Goal: Task Accomplishment & Management: Manage account settings

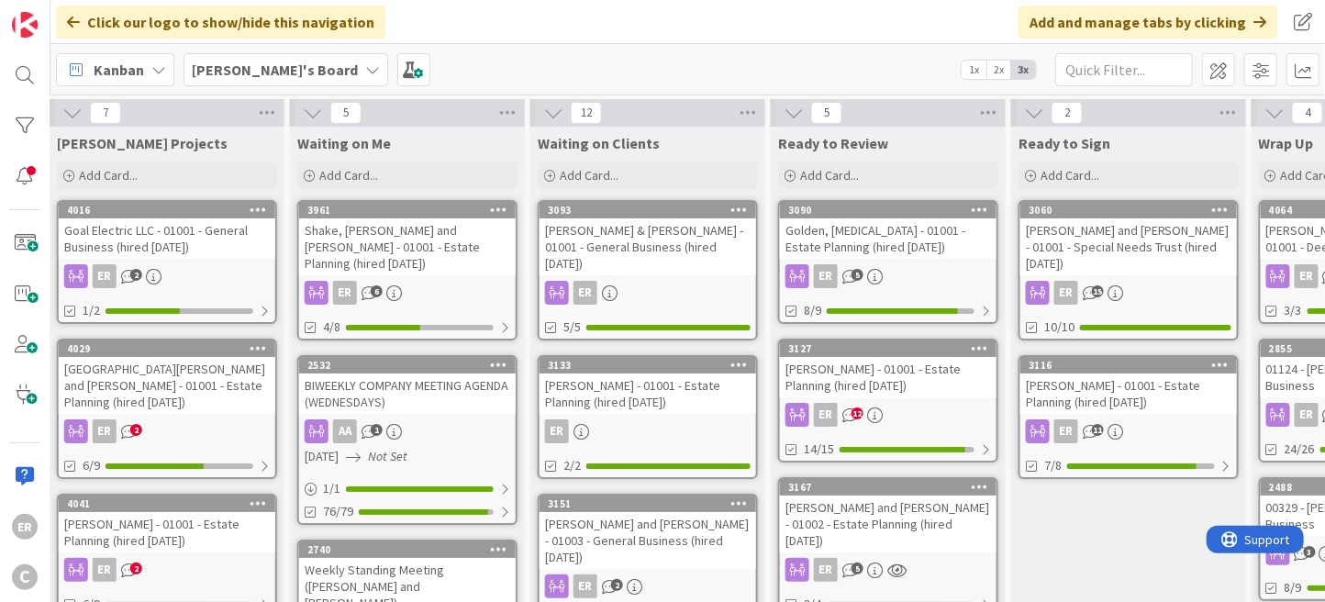
click at [238, 264] on div "ER 2" at bounding box center [167, 276] width 217 height 24
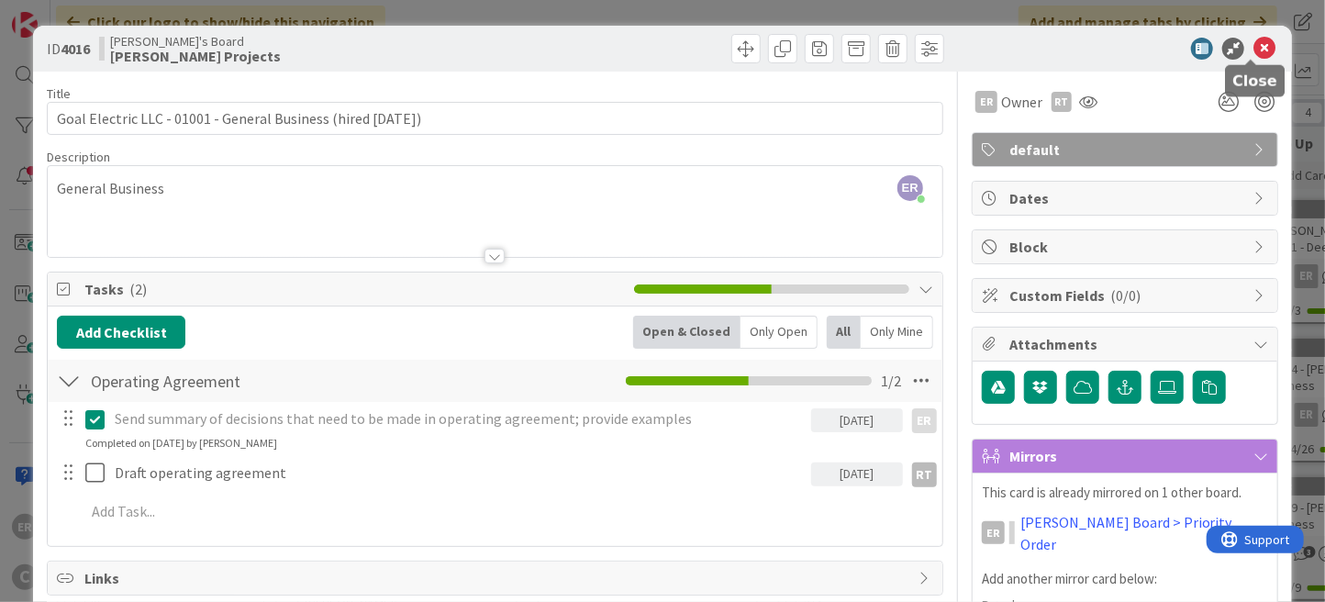
click at [1254, 50] on icon at bounding box center [1265, 49] width 22 height 22
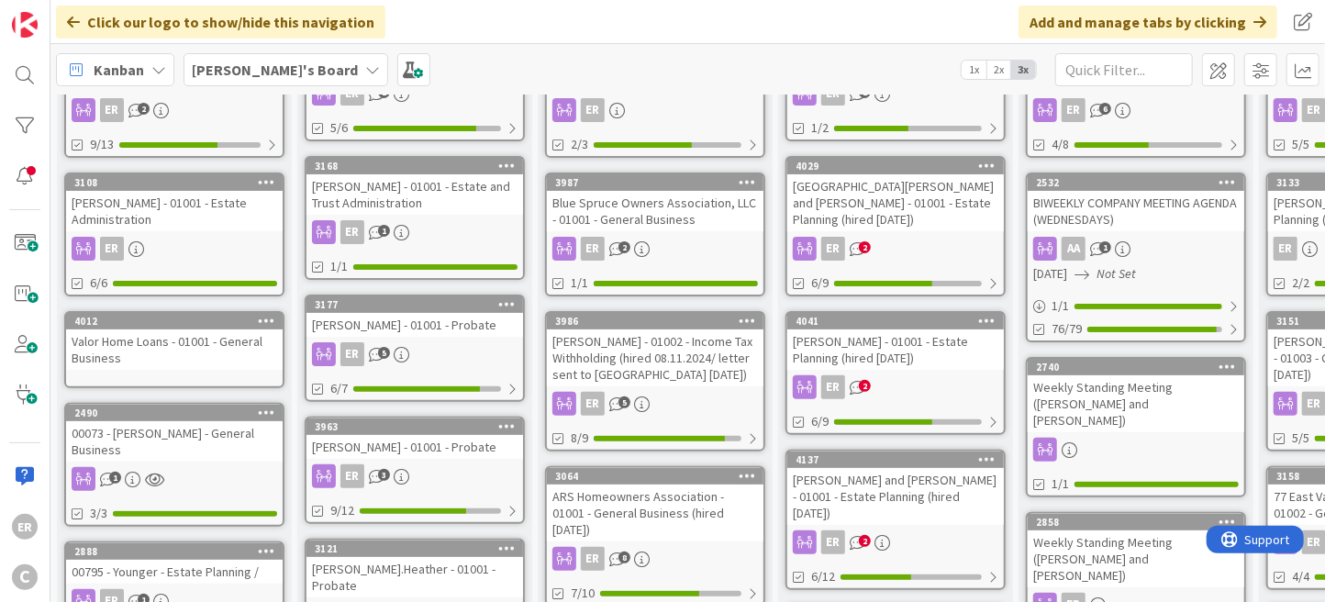
scroll to position [184, 0]
click at [473, 341] on div "ER 5" at bounding box center [414, 353] width 217 height 24
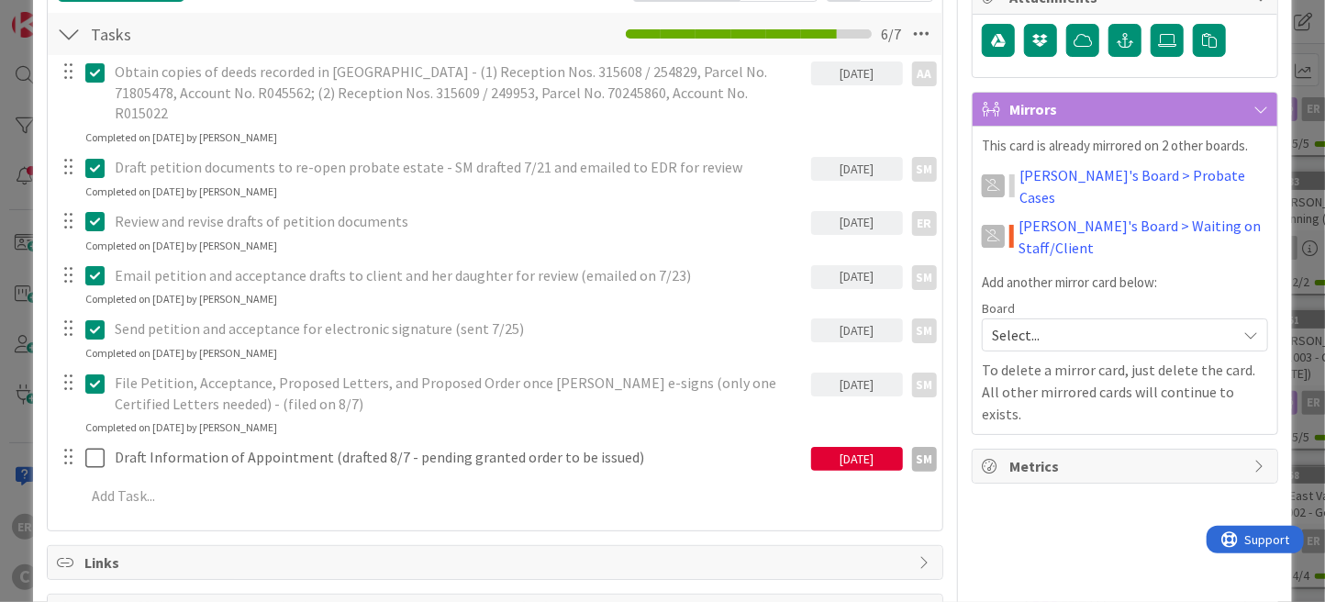
scroll to position [458, 0]
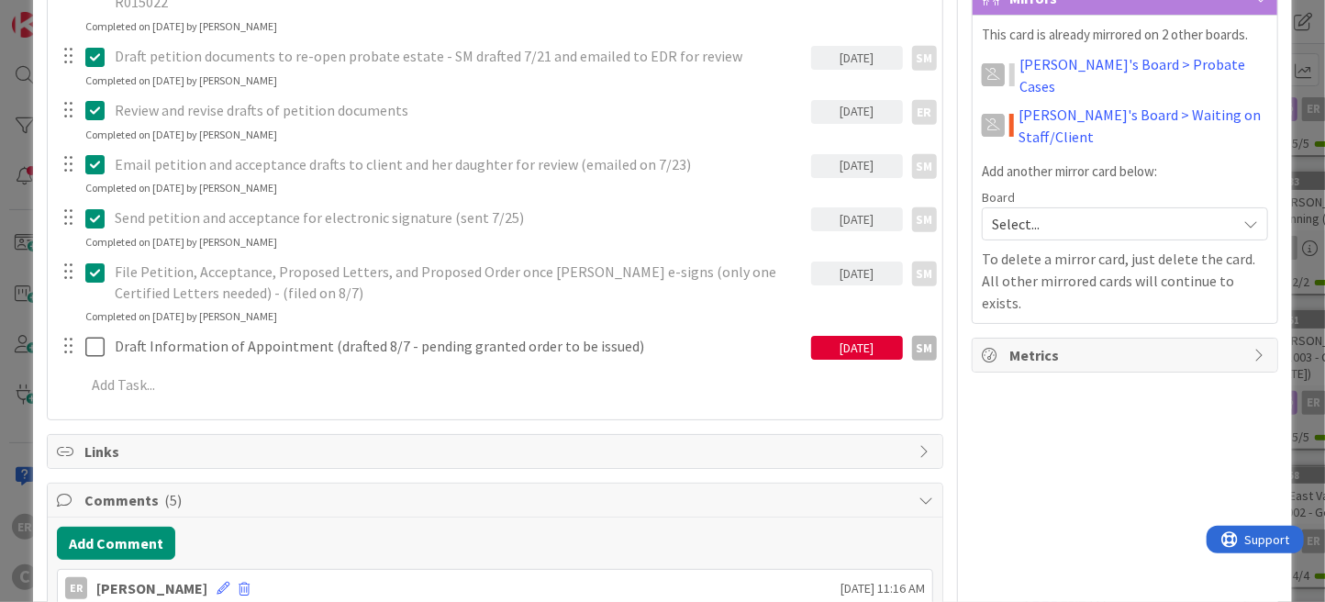
click at [837, 336] on div "[DATE]" at bounding box center [857, 348] width 92 height 24
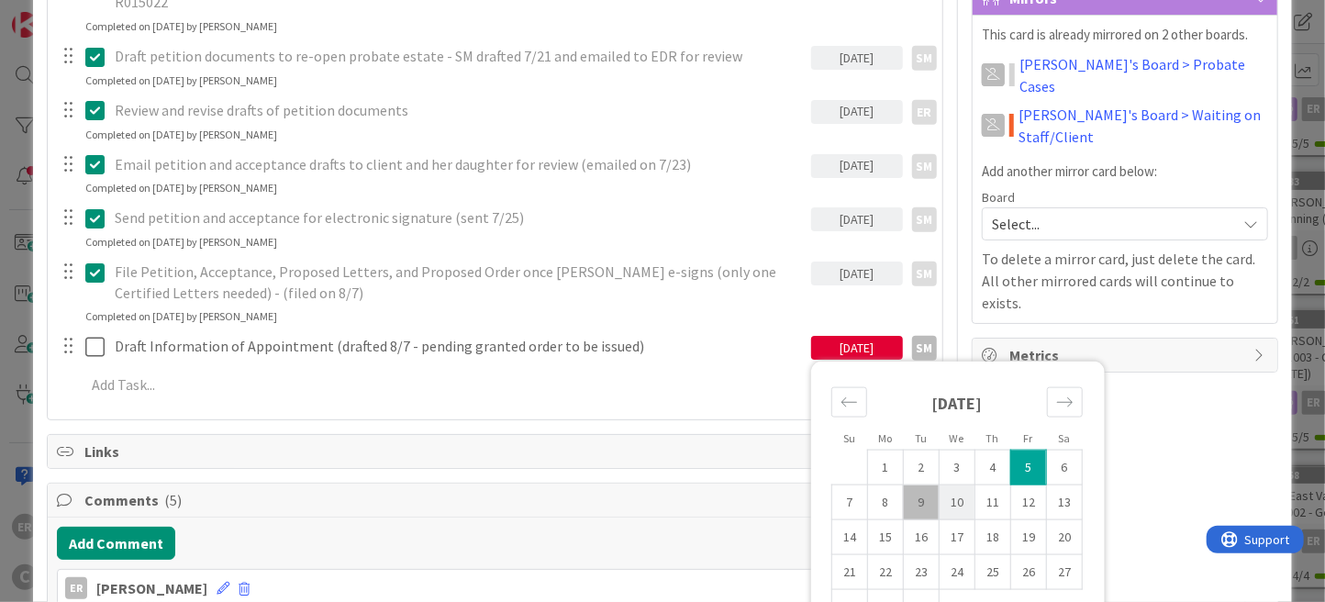
click at [939, 485] on td "10" at bounding box center [957, 502] width 36 height 35
type input "[DATE]"
click at [362, 396] on div "Tasks ( 7 ) Add Checklist Open & Closed Only Open All Only Mine Tasks Checklist…" at bounding box center [495, 117] width 897 height 607
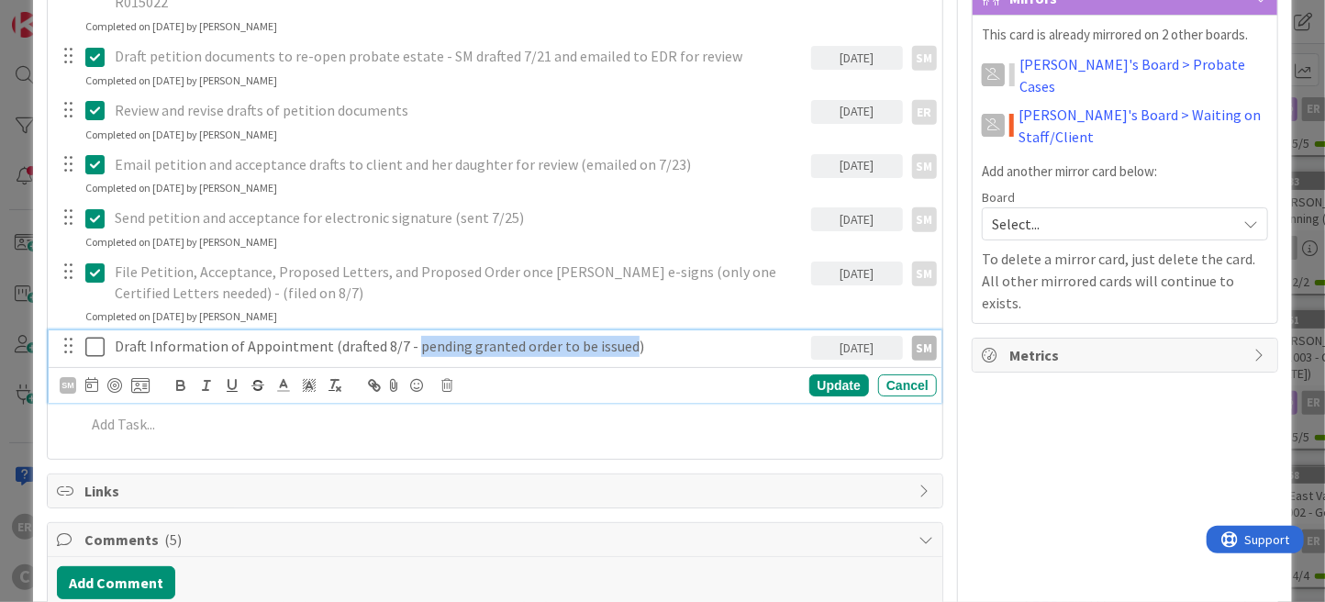
drag, startPoint x: 406, startPoint y: 322, endPoint x: 615, endPoint y: 322, distance: 209.2
click at [615, 336] on p "Draft Information of Appointment (drafted 8/7 - pending granted order to be iss…" at bounding box center [459, 346] width 688 height 21
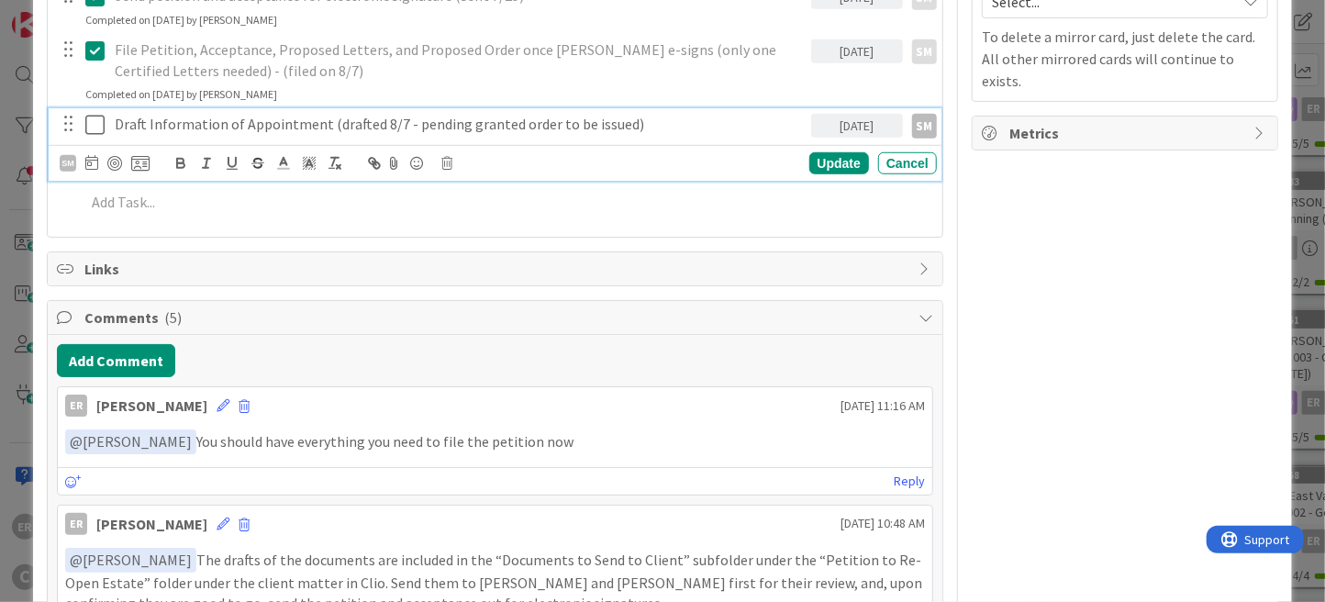
scroll to position [734, 0]
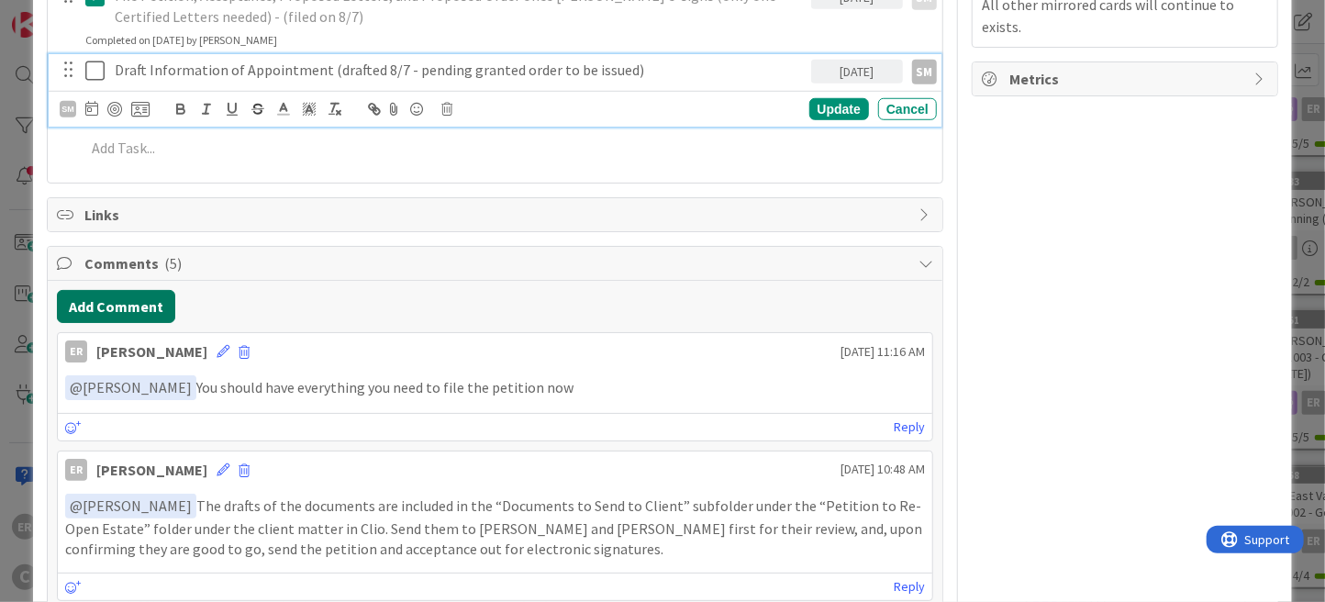
click at [150, 291] on button "Add Comment" at bounding box center [116, 306] width 118 height 33
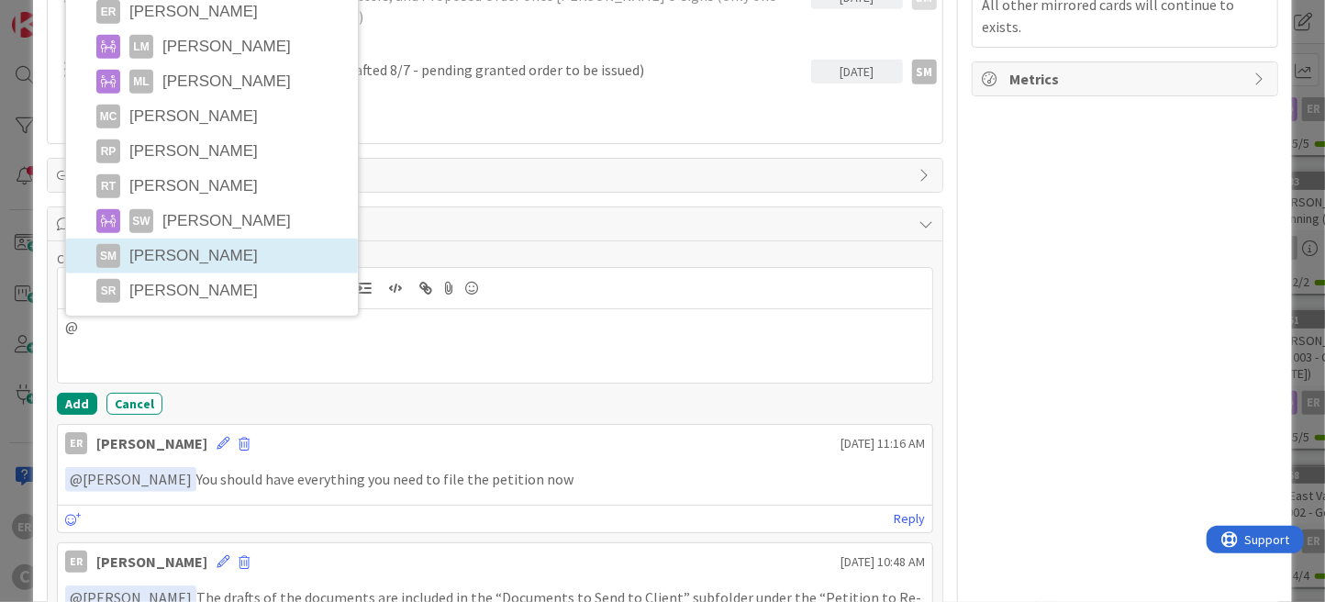
click at [219, 239] on li "SM [PERSON_NAME]" at bounding box center [212, 256] width 292 height 35
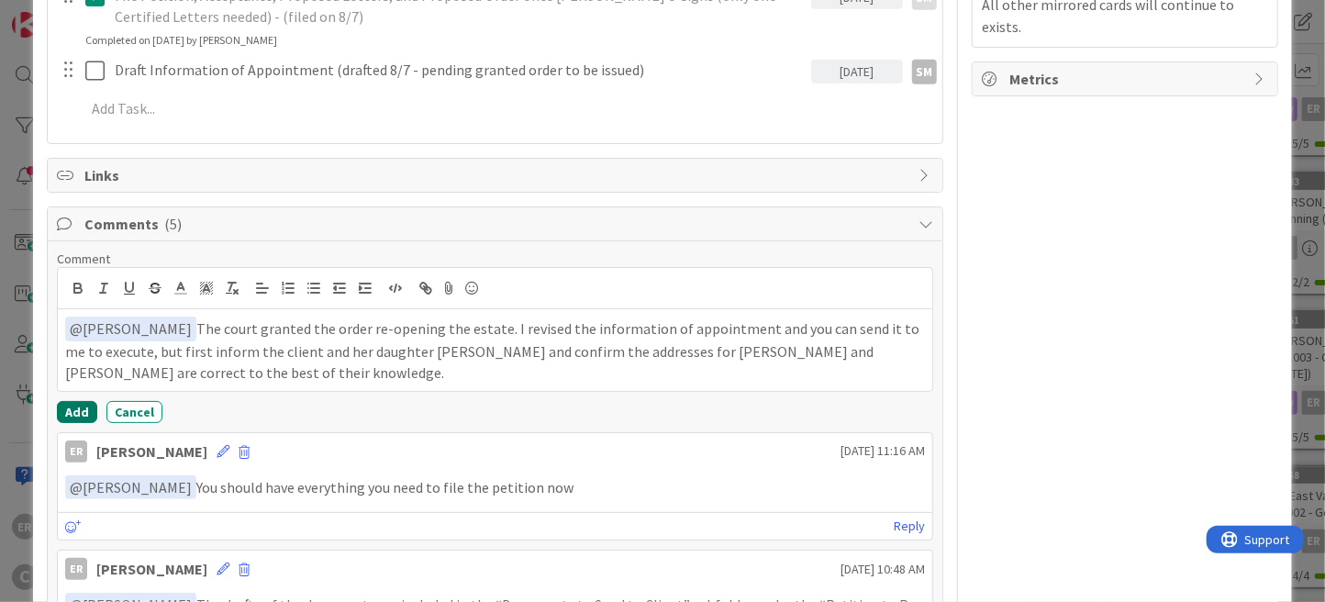
click at [84, 401] on button "Add" at bounding box center [77, 412] width 40 height 22
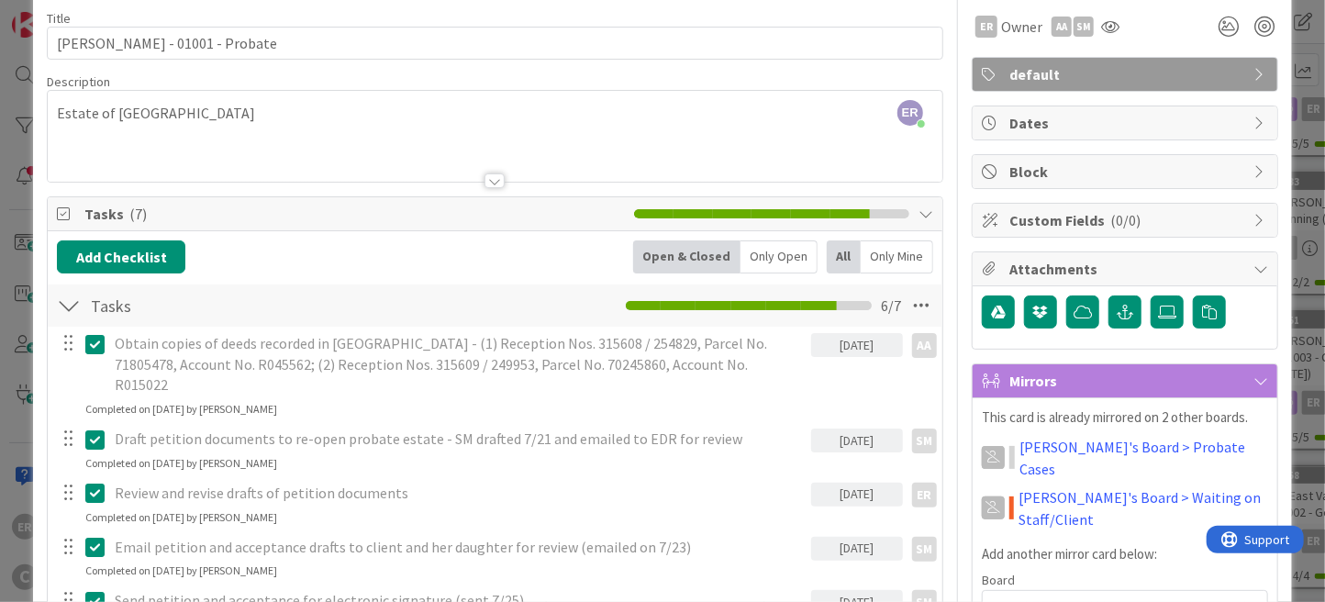
scroll to position [0, 0]
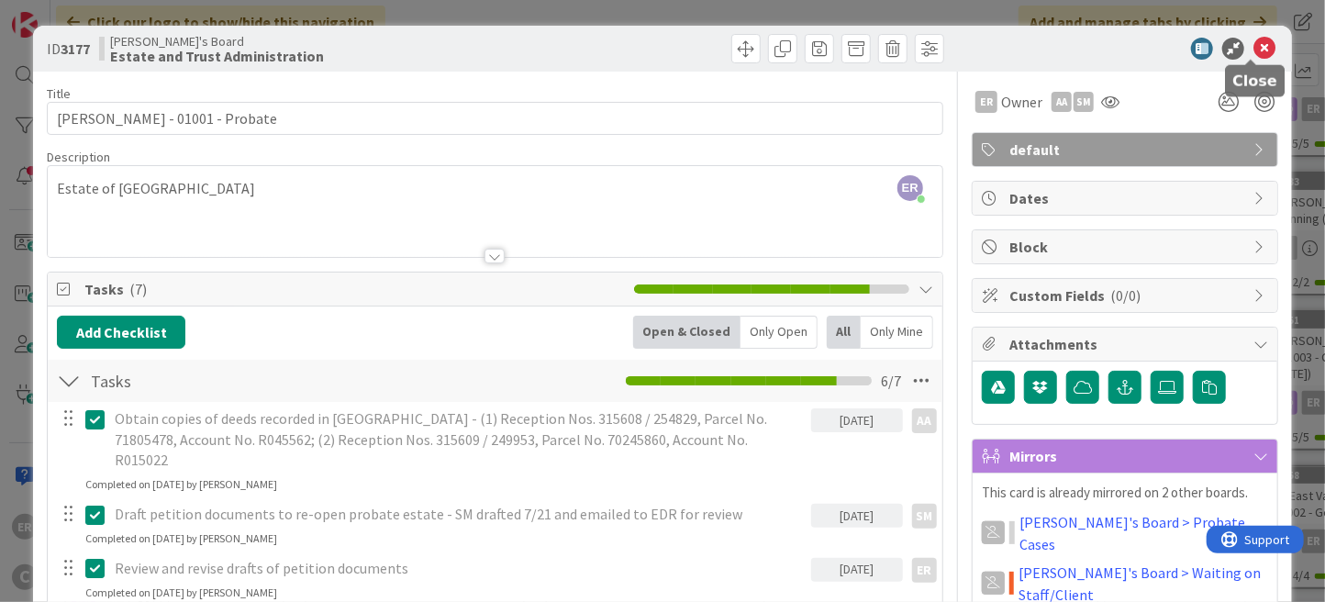
click at [1254, 53] on icon at bounding box center [1265, 49] width 22 height 22
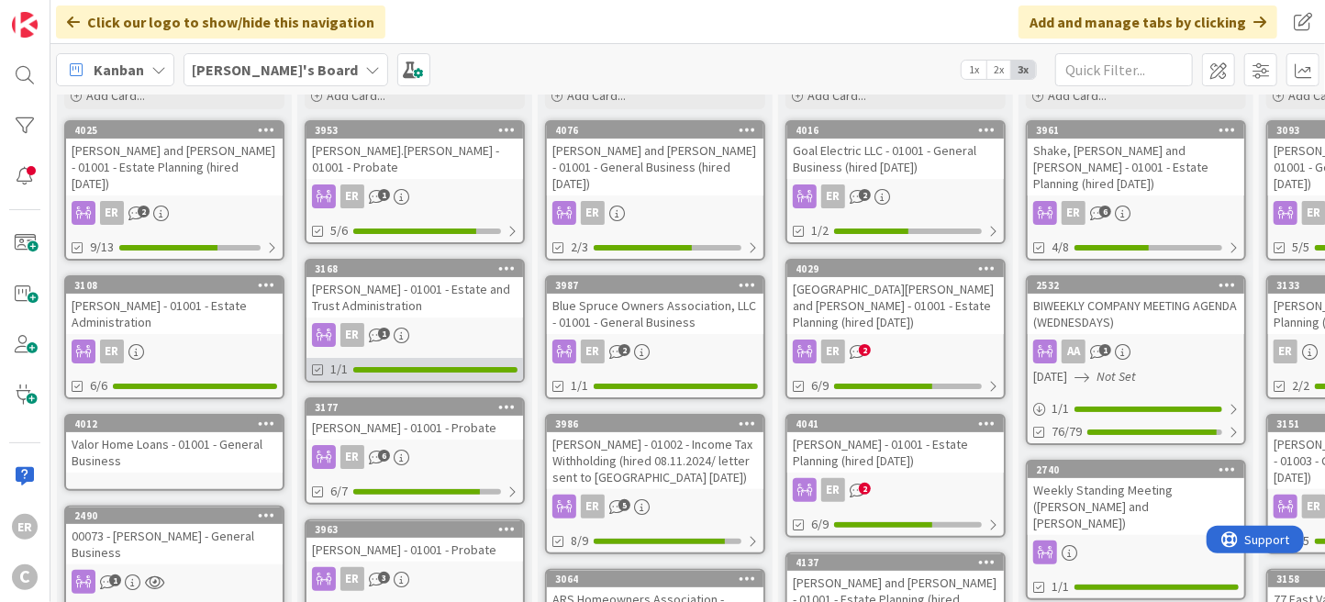
scroll to position [184, 0]
